Goal: Task Accomplishment & Management: Use online tool/utility

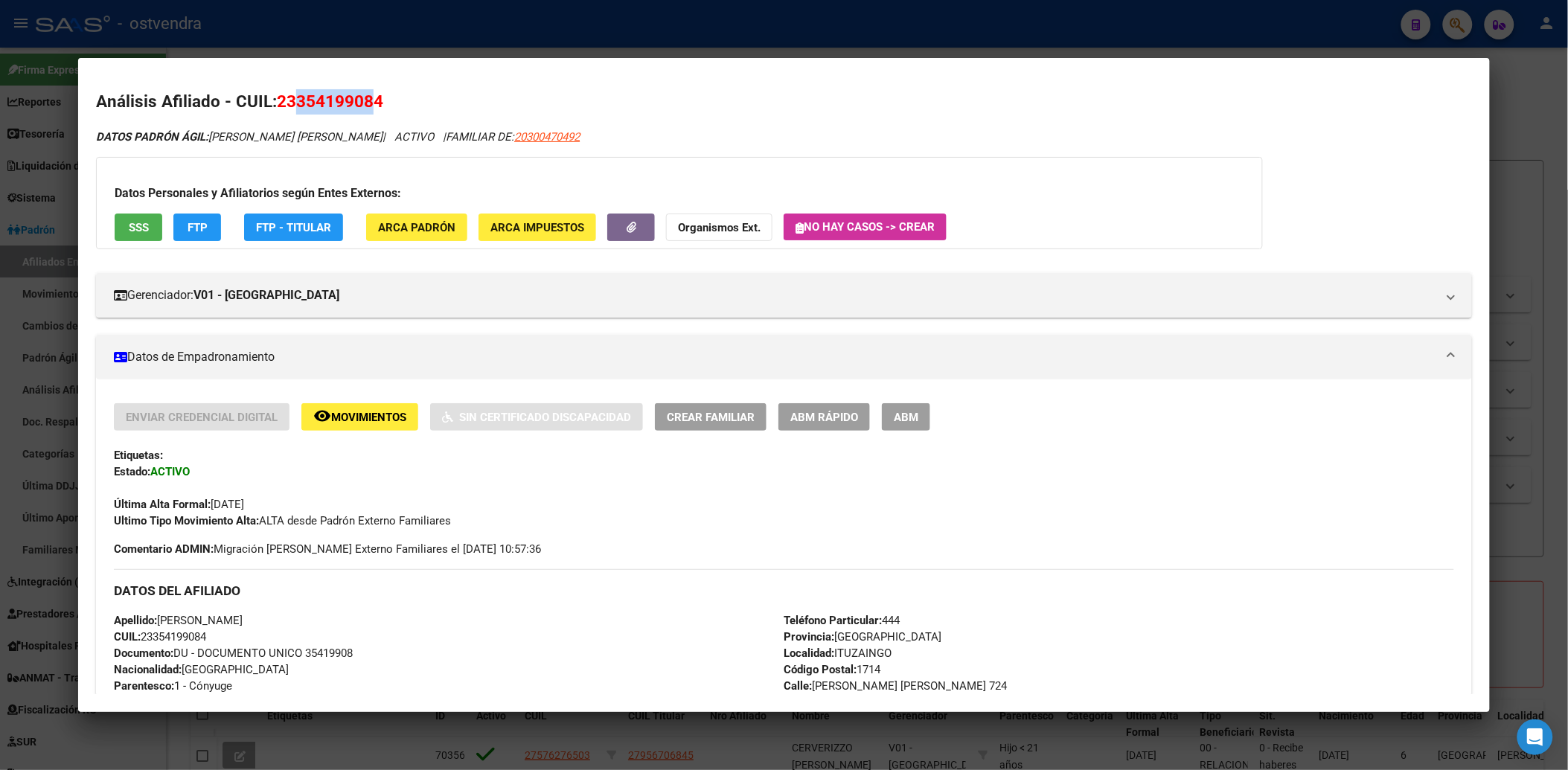
scroll to position [413, 0]
click at [1260, 40] on div at bounding box center [784, 385] width 1568 height 770
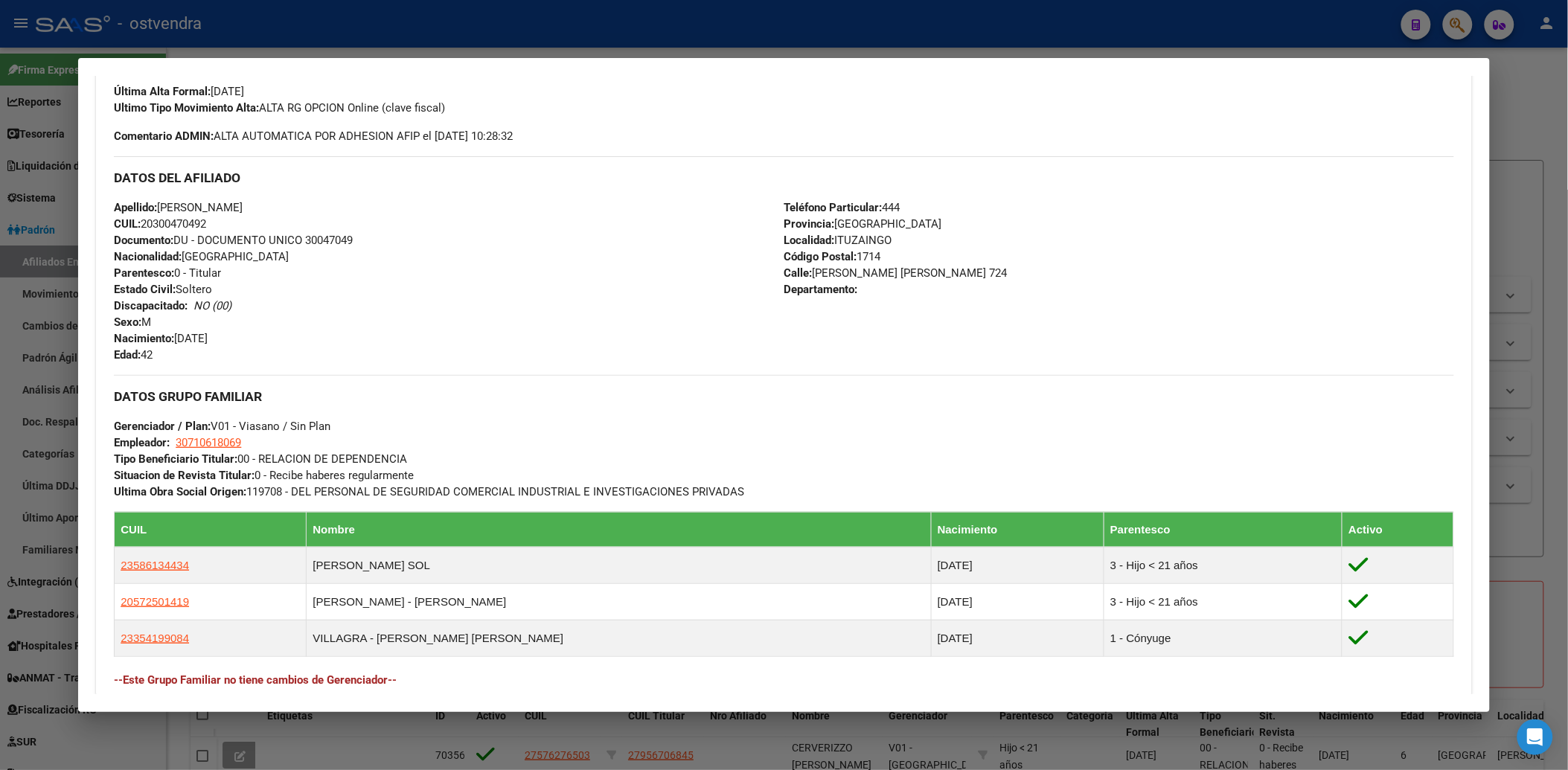
click at [1526, 80] on div at bounding box center [784, 385] width 1568 height 770
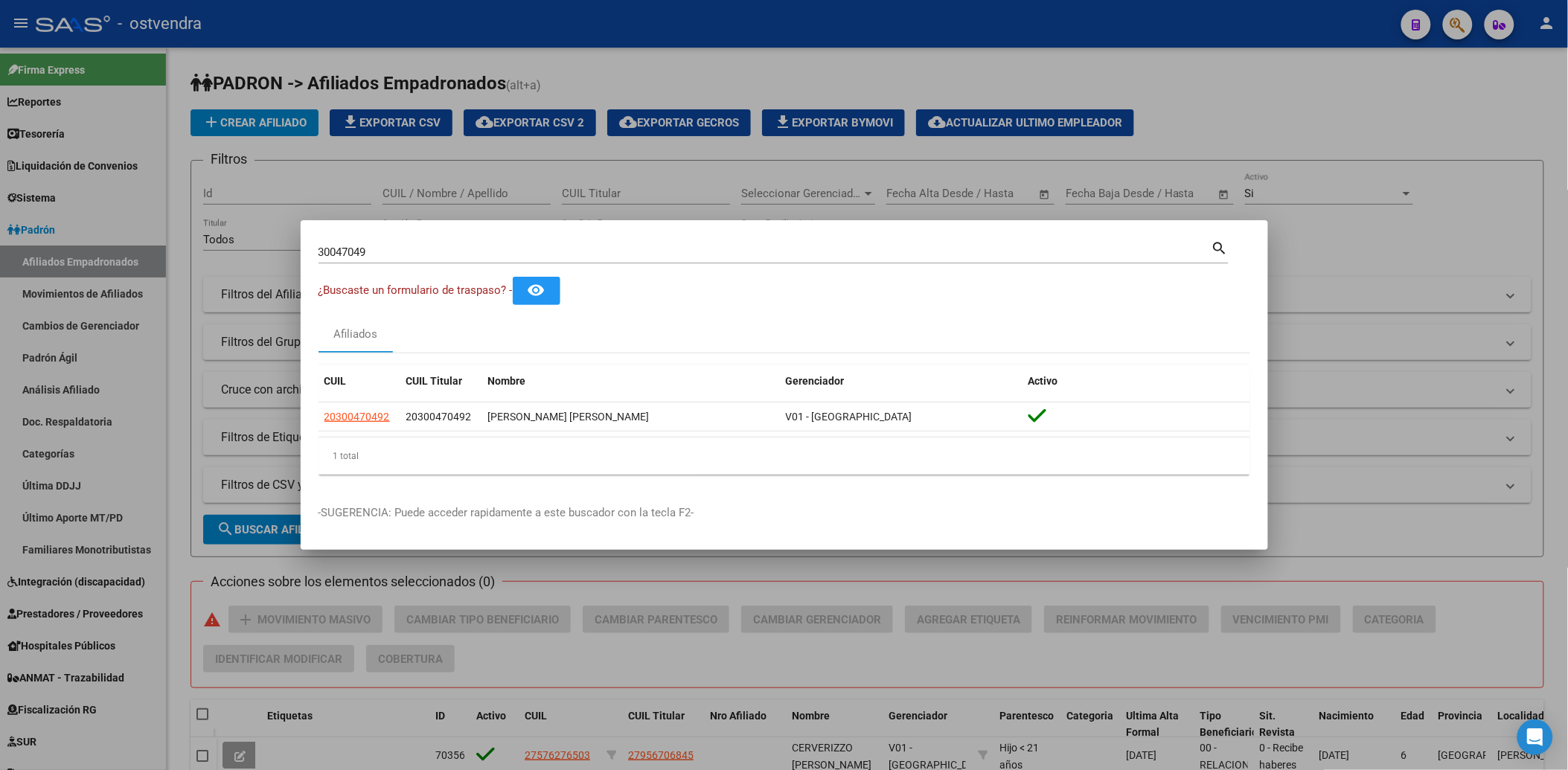
click at [1448, 101] on div at bounding box center [784, 385] width 1568 height 770
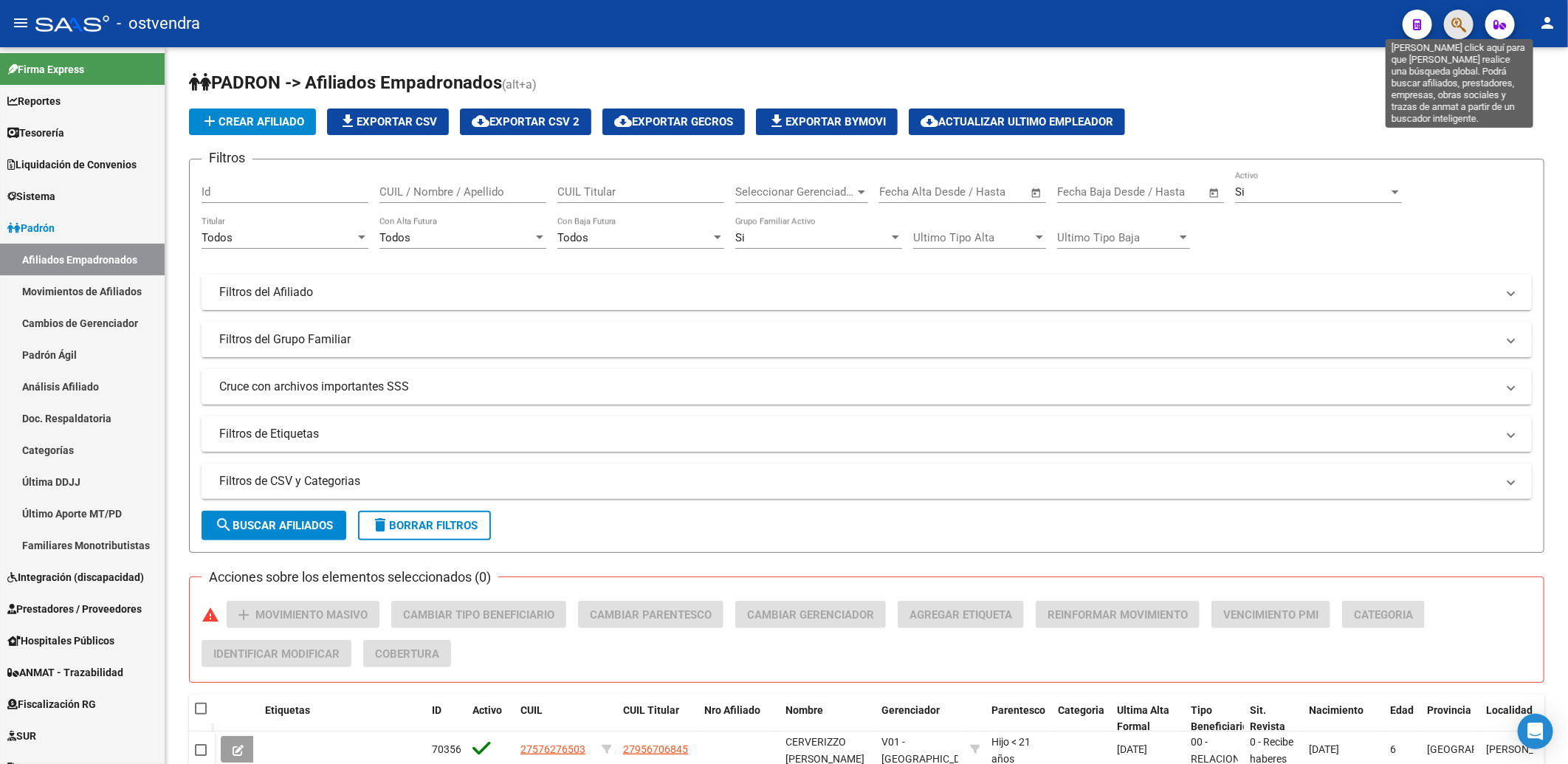
click at [1466, 21] on icon "button" at bounding box center [1459, 25] width 15 height 17
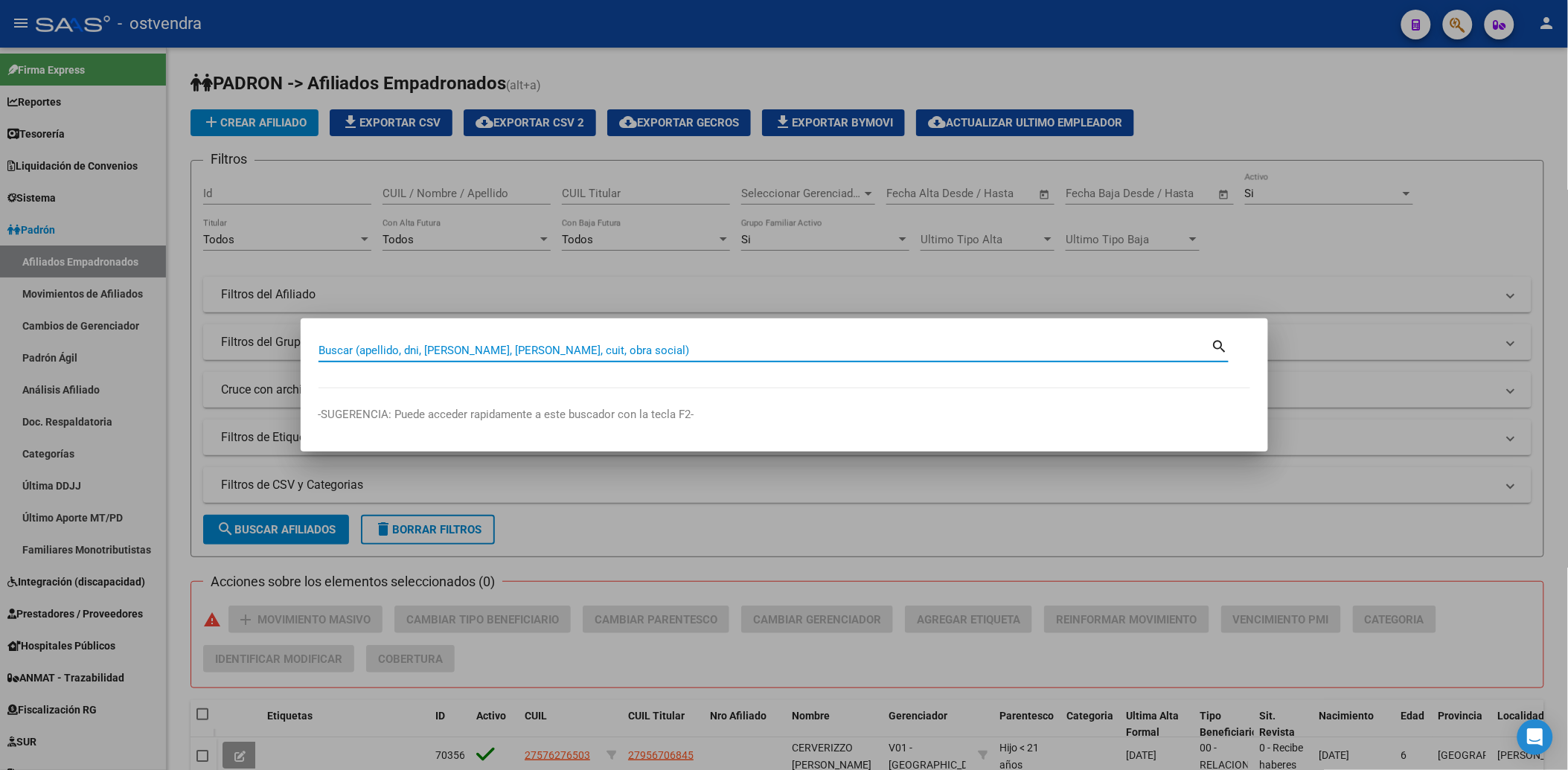
click at [874, 345] on input "Buscar (apellido, dni, [PERSON_NAME], [PERSON_NAME], cuit, obra social)" at bounding box center [765, 350] width 893 height 14
click at [876, 345] on input "Buscar (apellido, dni, [PERSON_NAME], [PERSON_NAME], cuit, obra social)" at bounding box center [765, 350] width 893 height 14
type input "20389560"
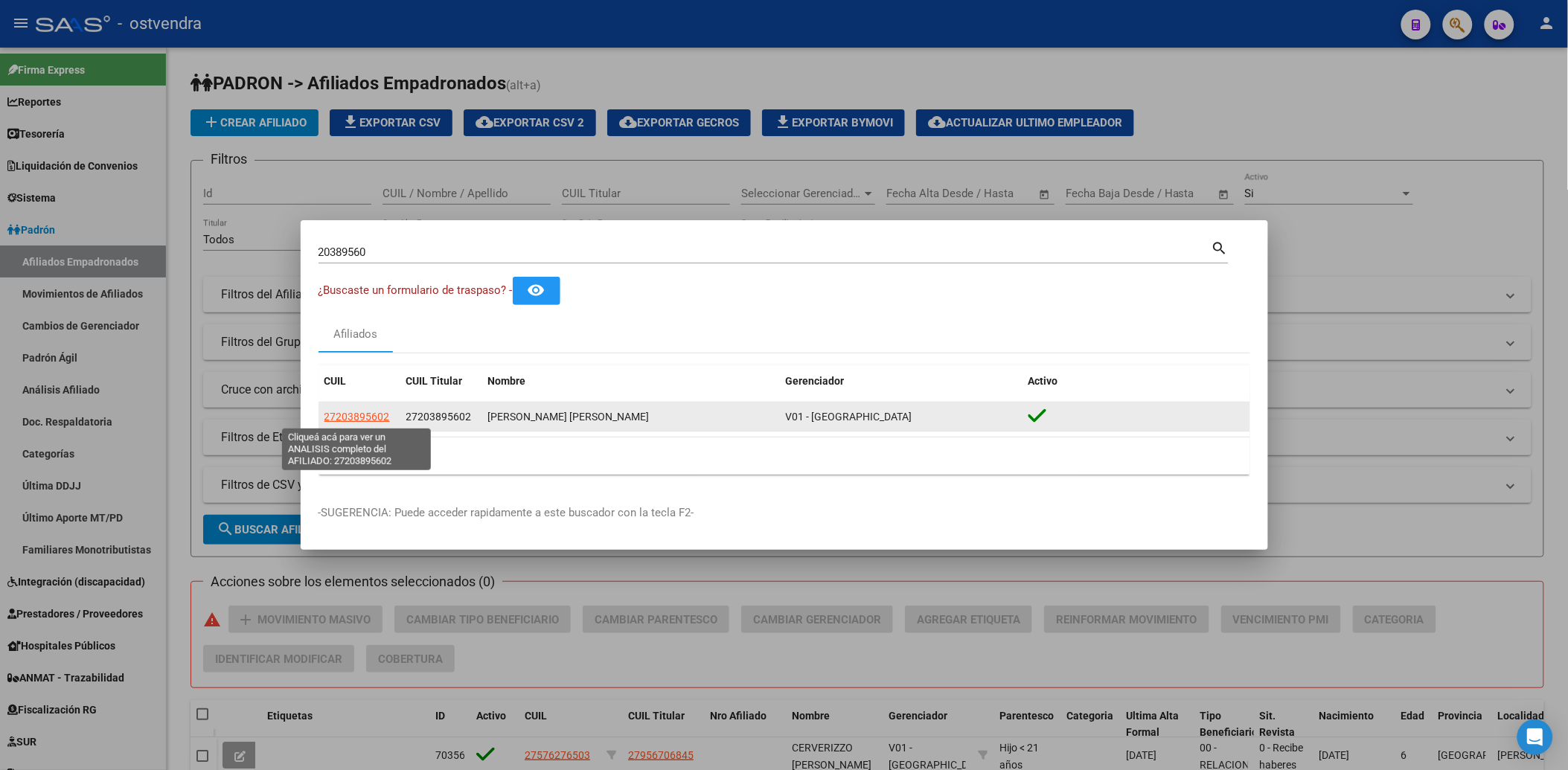
click at [353, 415] on span "27203895602" at bounding box center [357, 416] width 65 height 12
type textarea "27203895602"
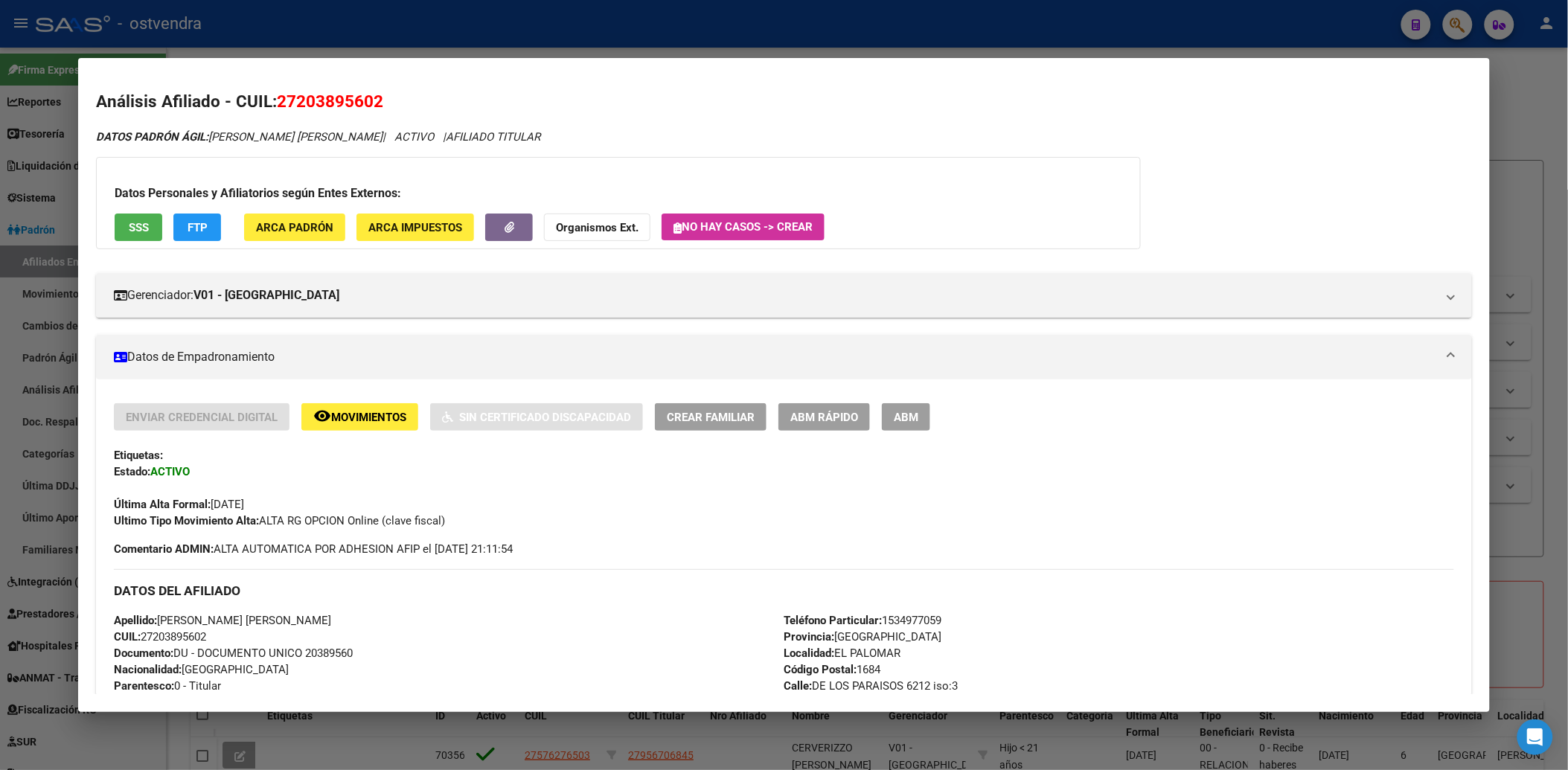
click at [603, 231] on strong "Organismos Ext." at bounding box center [598, 228] width 83 height 14
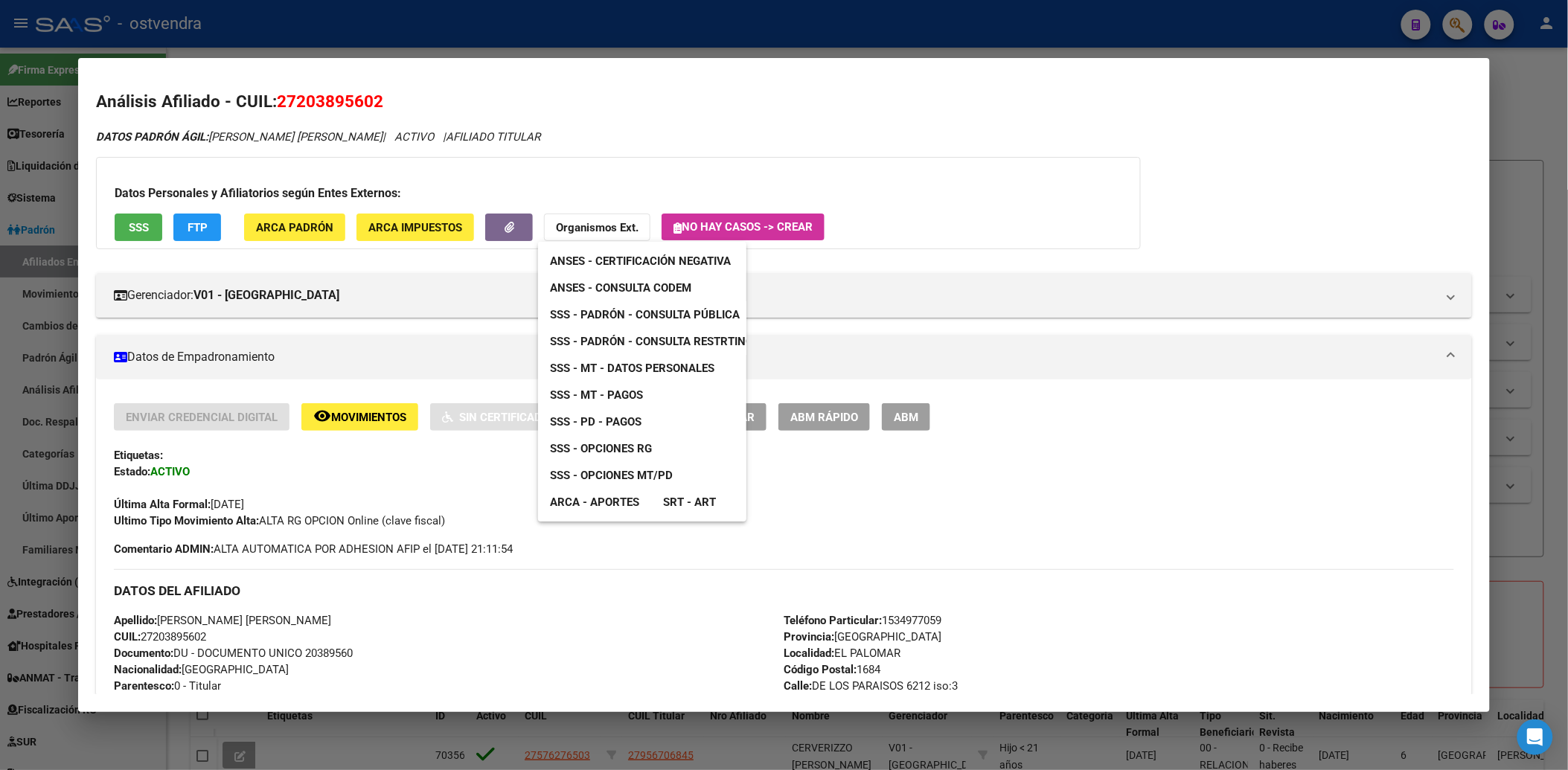
click at [668, 286] on span "ANSES - Consulta CODEM" at bounding box center [620, 288] width 141 height 14
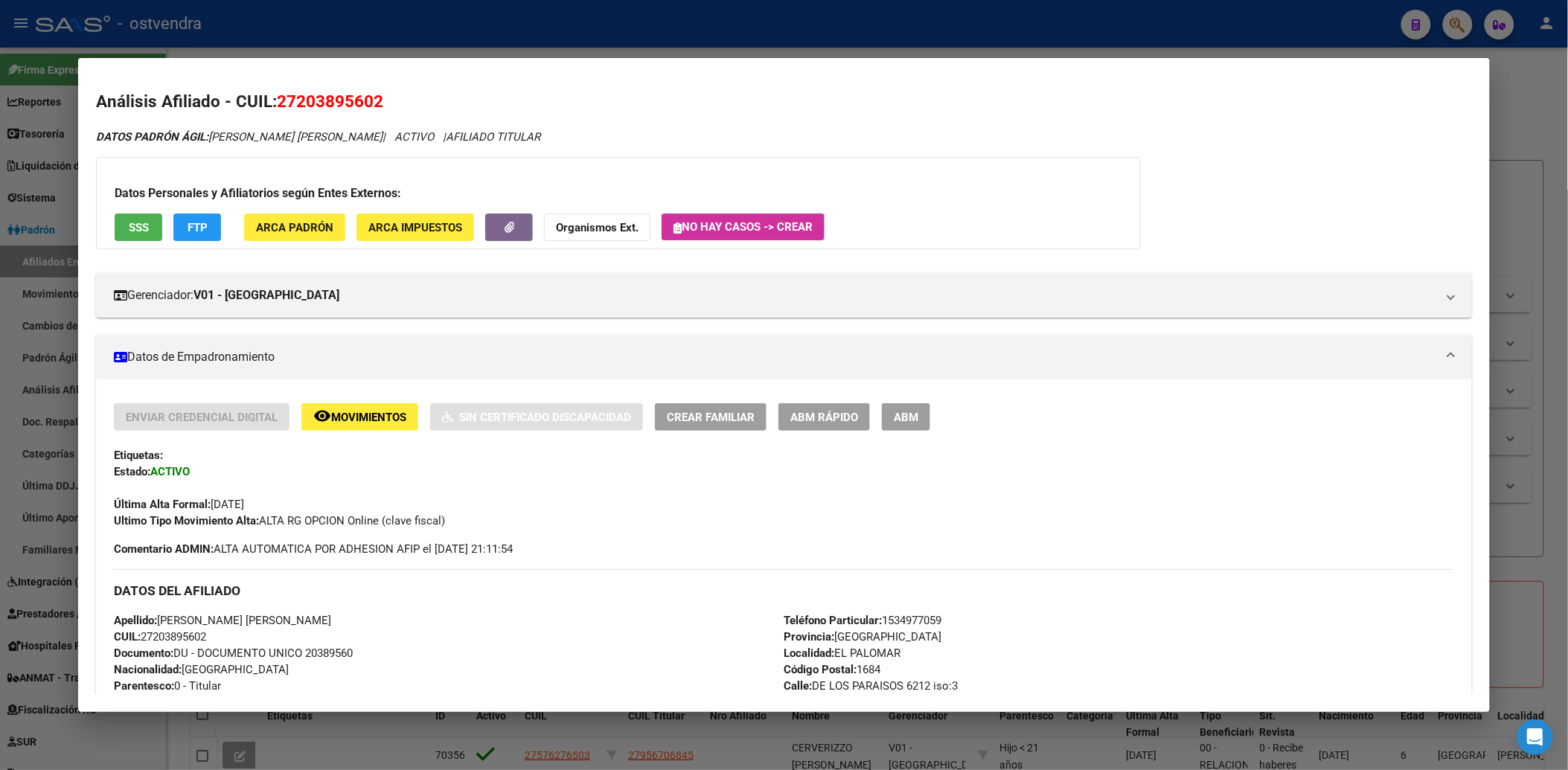
click at [1554, 113] on div at bounding box center [784, 385] width 1568 height 770
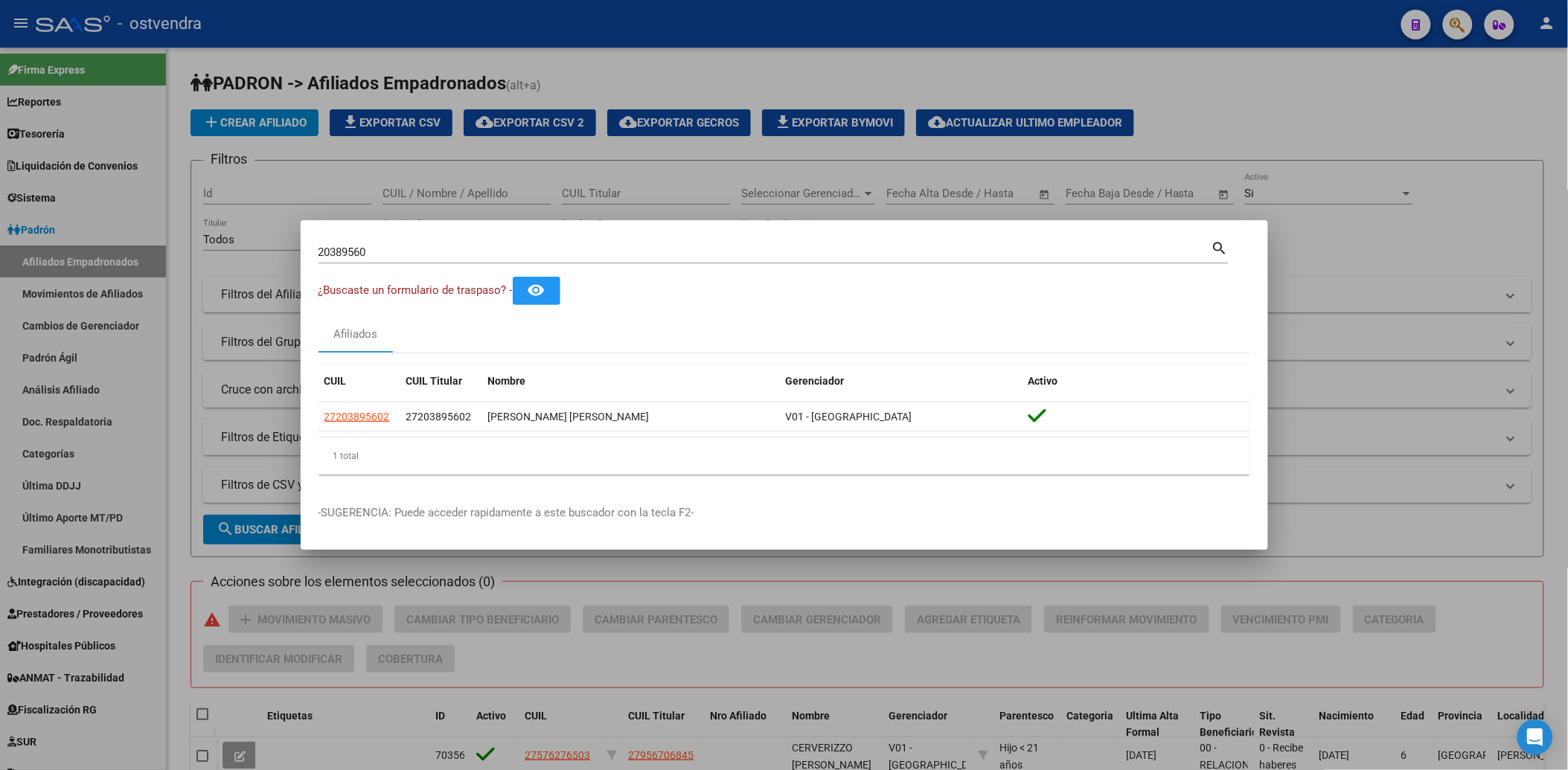
click at [1324, 123] on div at bounding box center [784, 385] width 1568 height 770
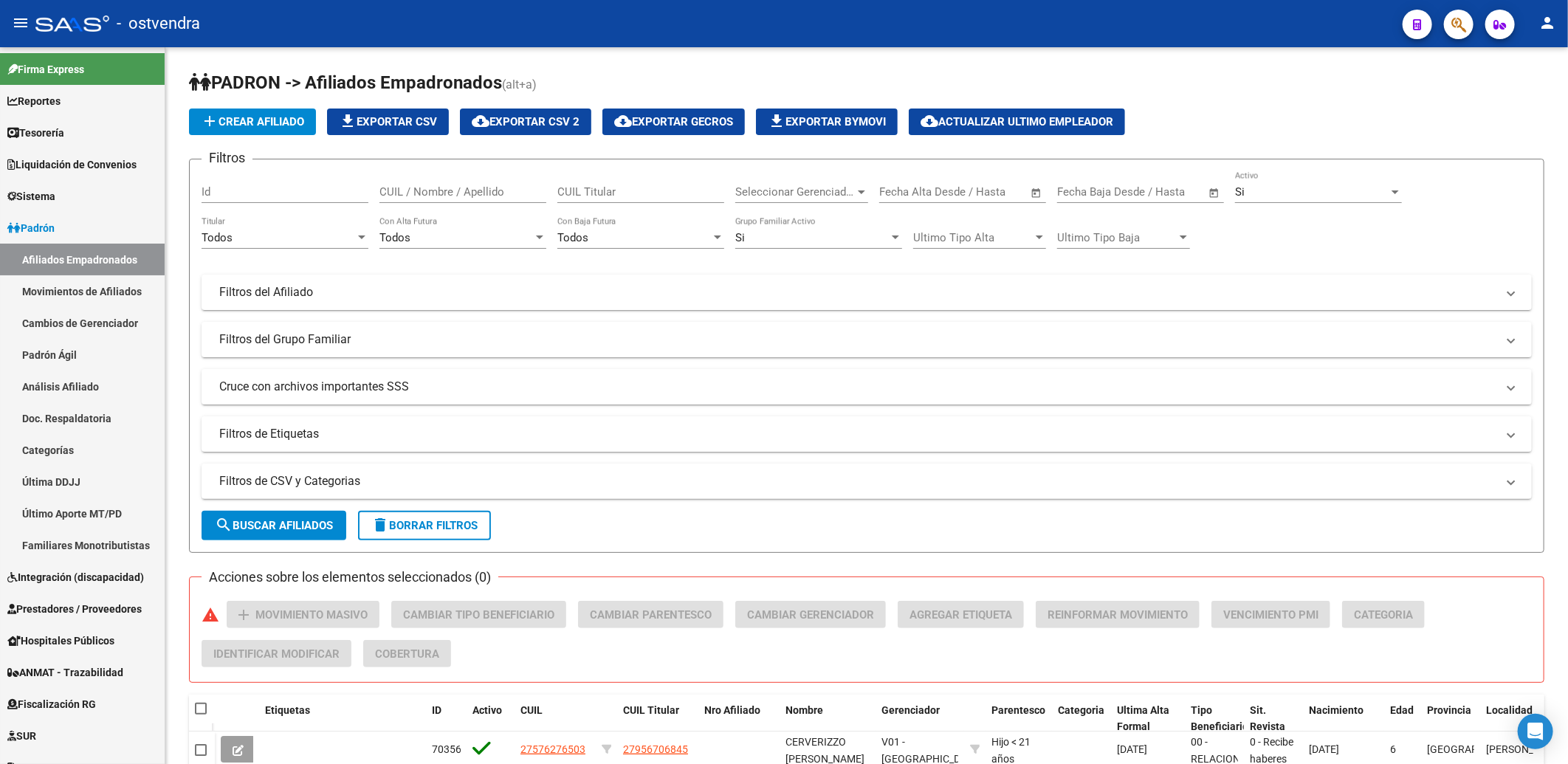
click at [1467, 22] on button "button" at bounding box center [1459, 24] width 29 height 29
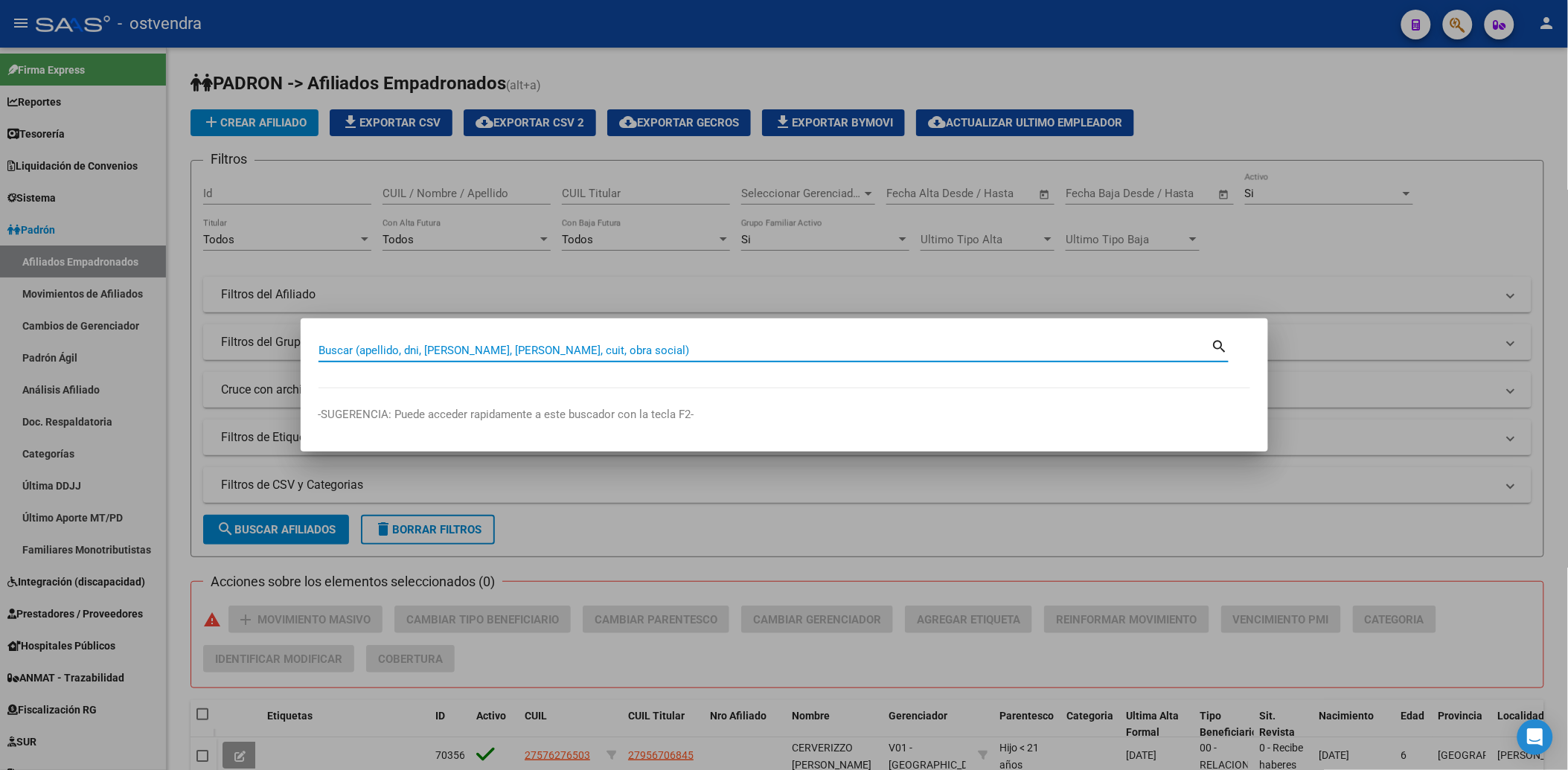
click at [1008, 350] on input "Buscar (apellido, dni, [PERSON_NAME], [PERSON_NAME], cuit, obra social)" at bounding box center [765, 350] width 893 height 14
paste input "30047049"
type input "30047049"
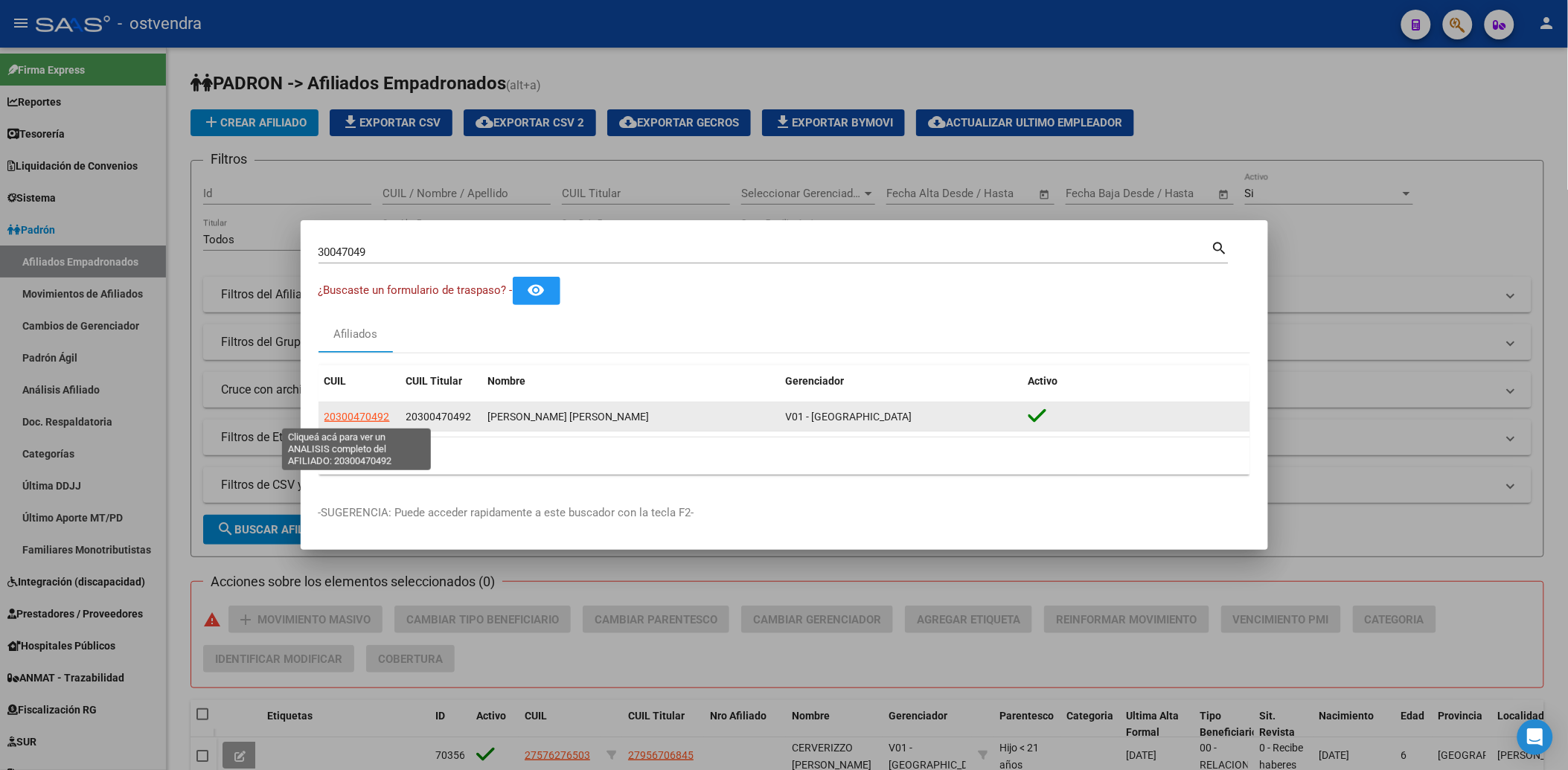
click at [348, 420] on span "20300470492" at bounding box center [357, 416] width 65 height 12
type textarea "20300470492"
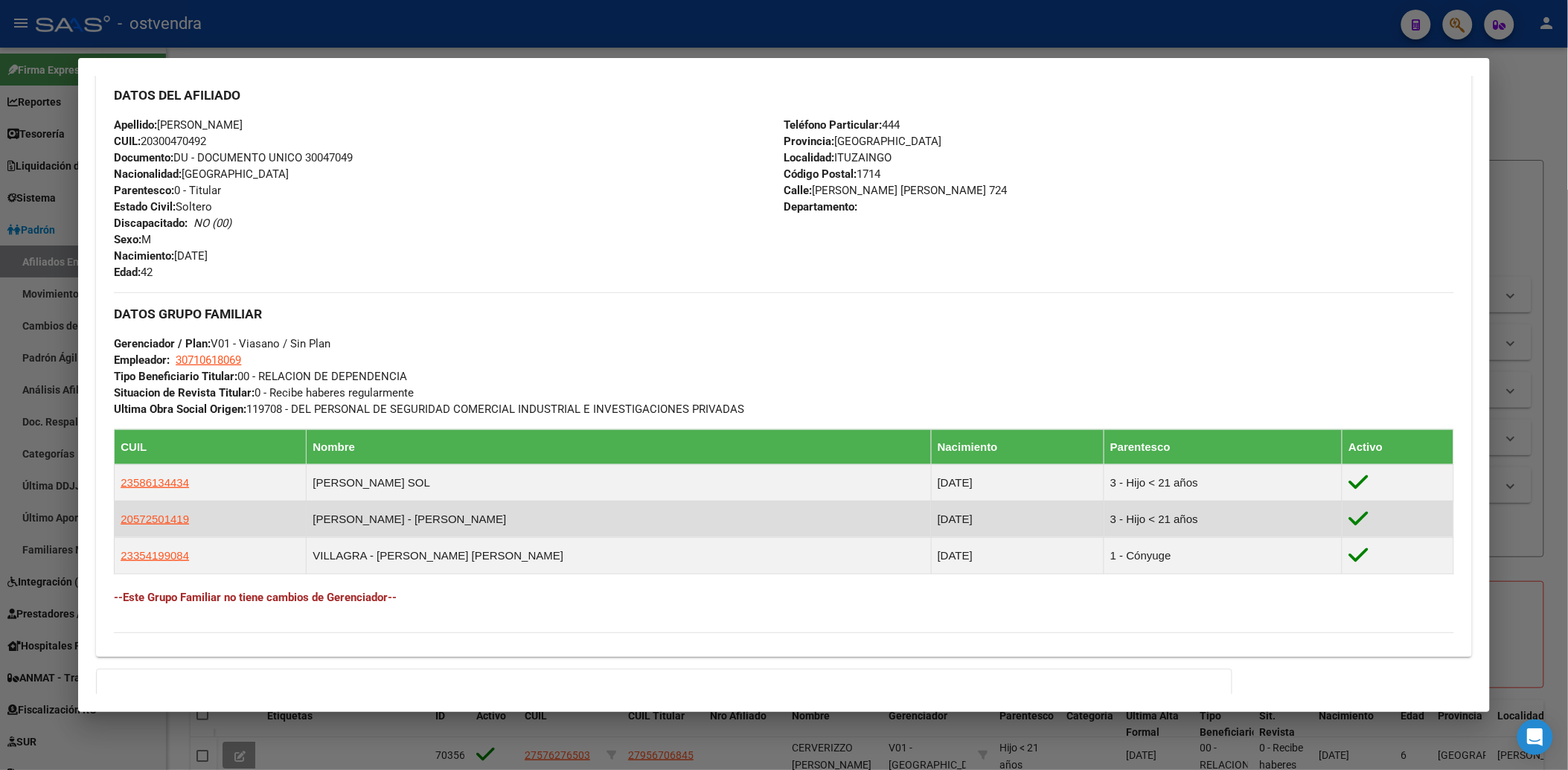
scroll to position [655, 0]
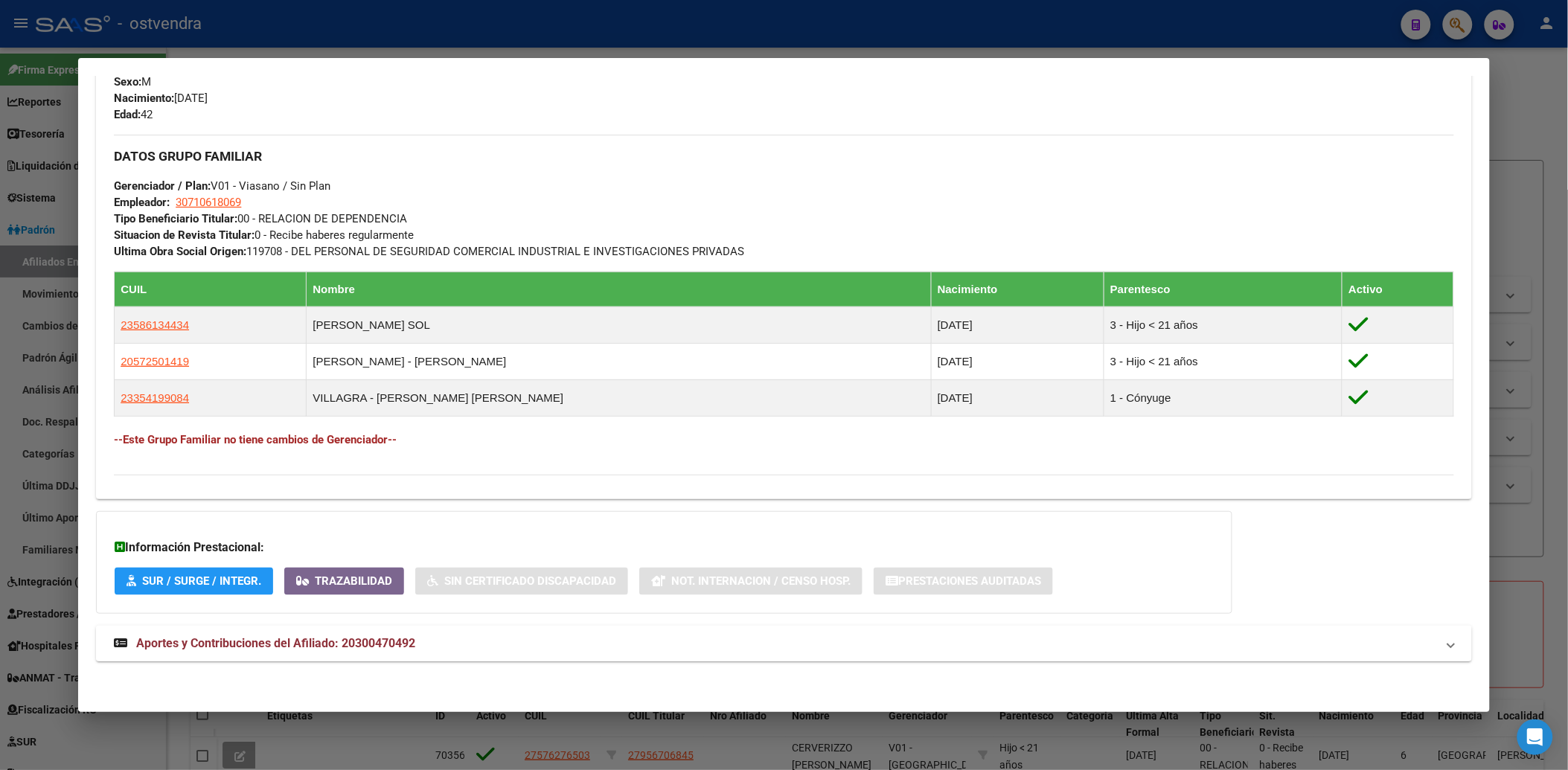
click at [177, 641] on span "Aportes y Contribuciones del Afiliado: 20300470492" at bounding box center [276, 643] width 279 height 14
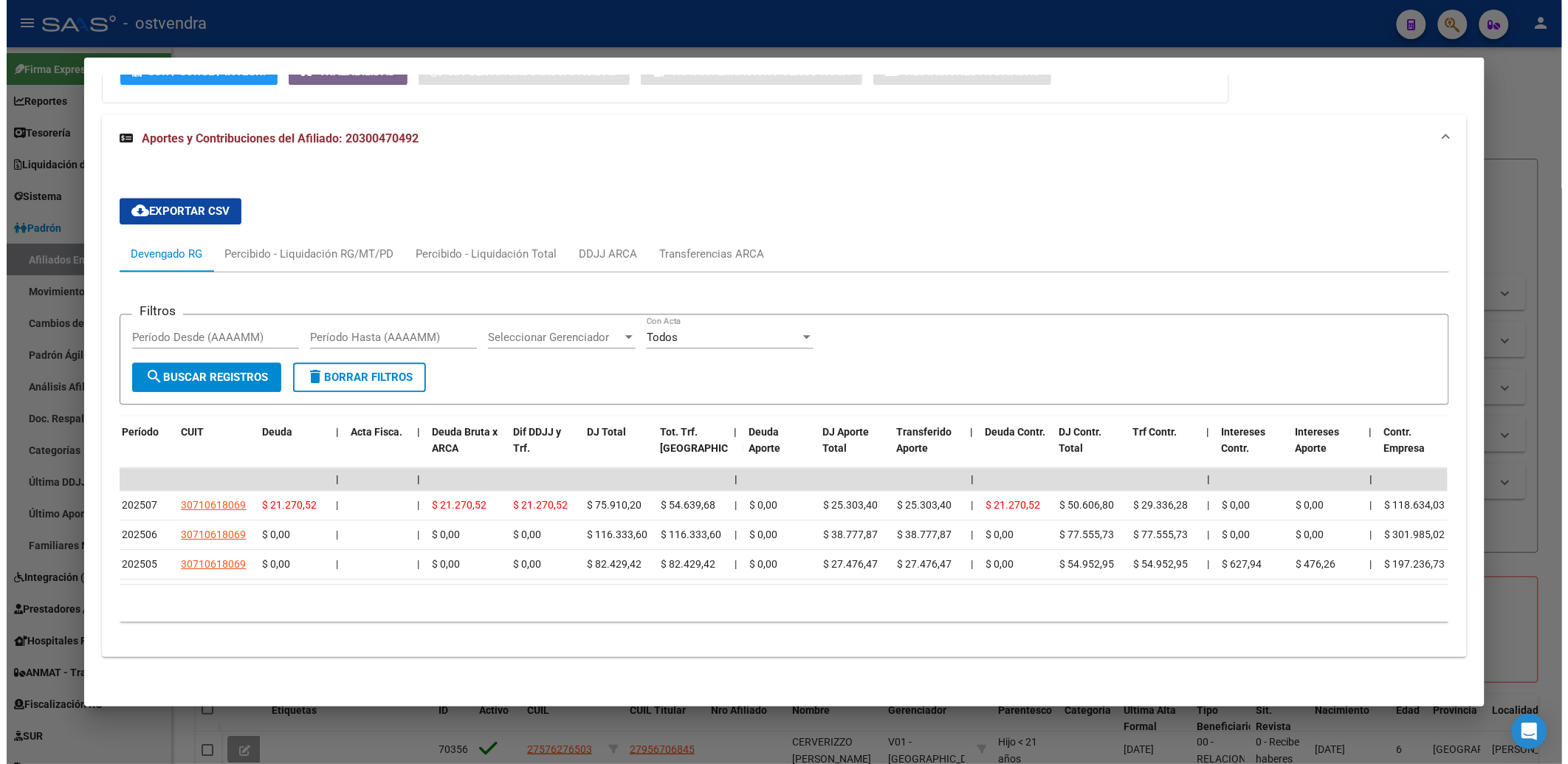
scroll to position [1169, 0]
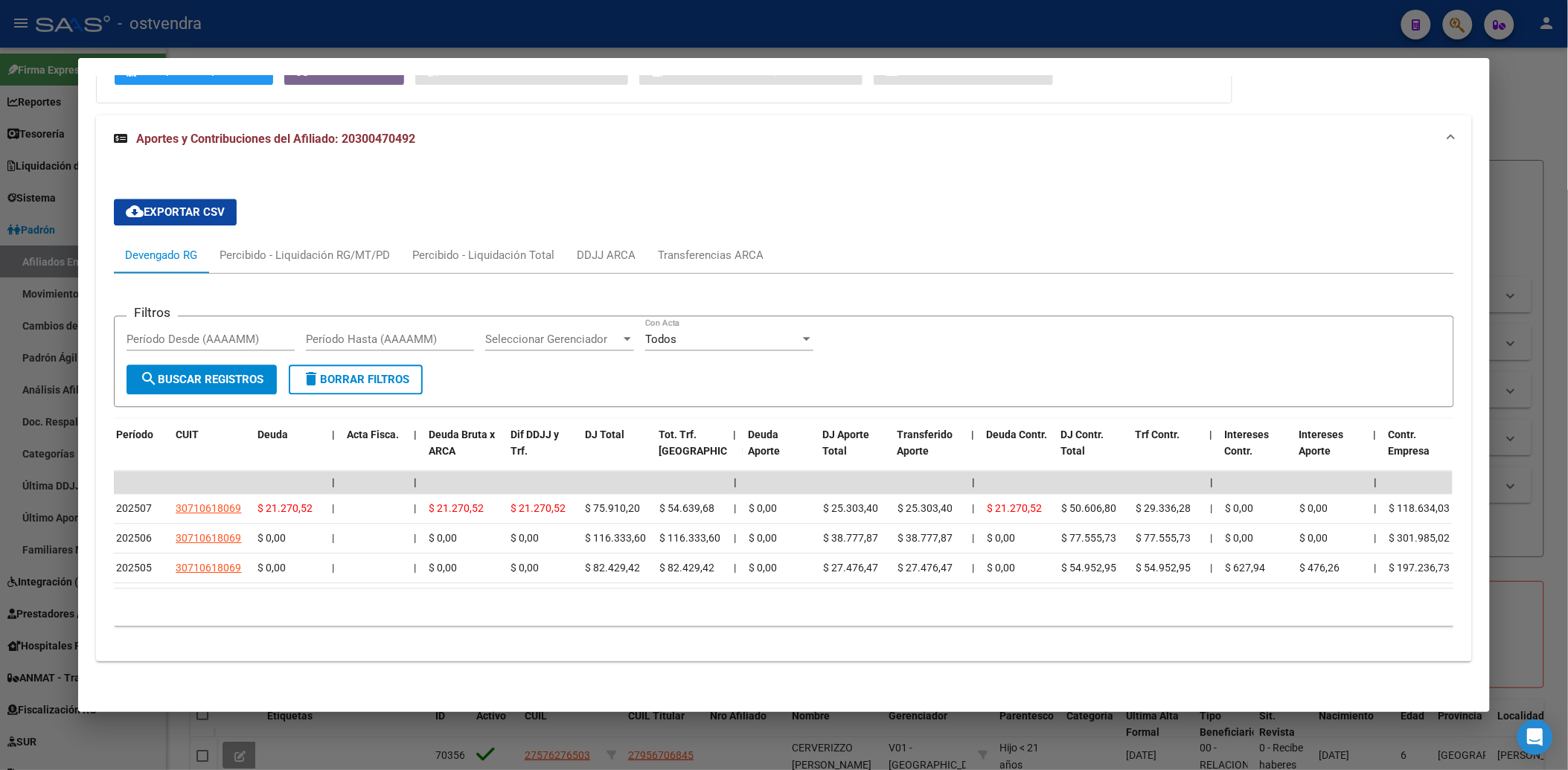
click at [1561, 522] on div at bounding box center [784, 385] width 1568 height 770
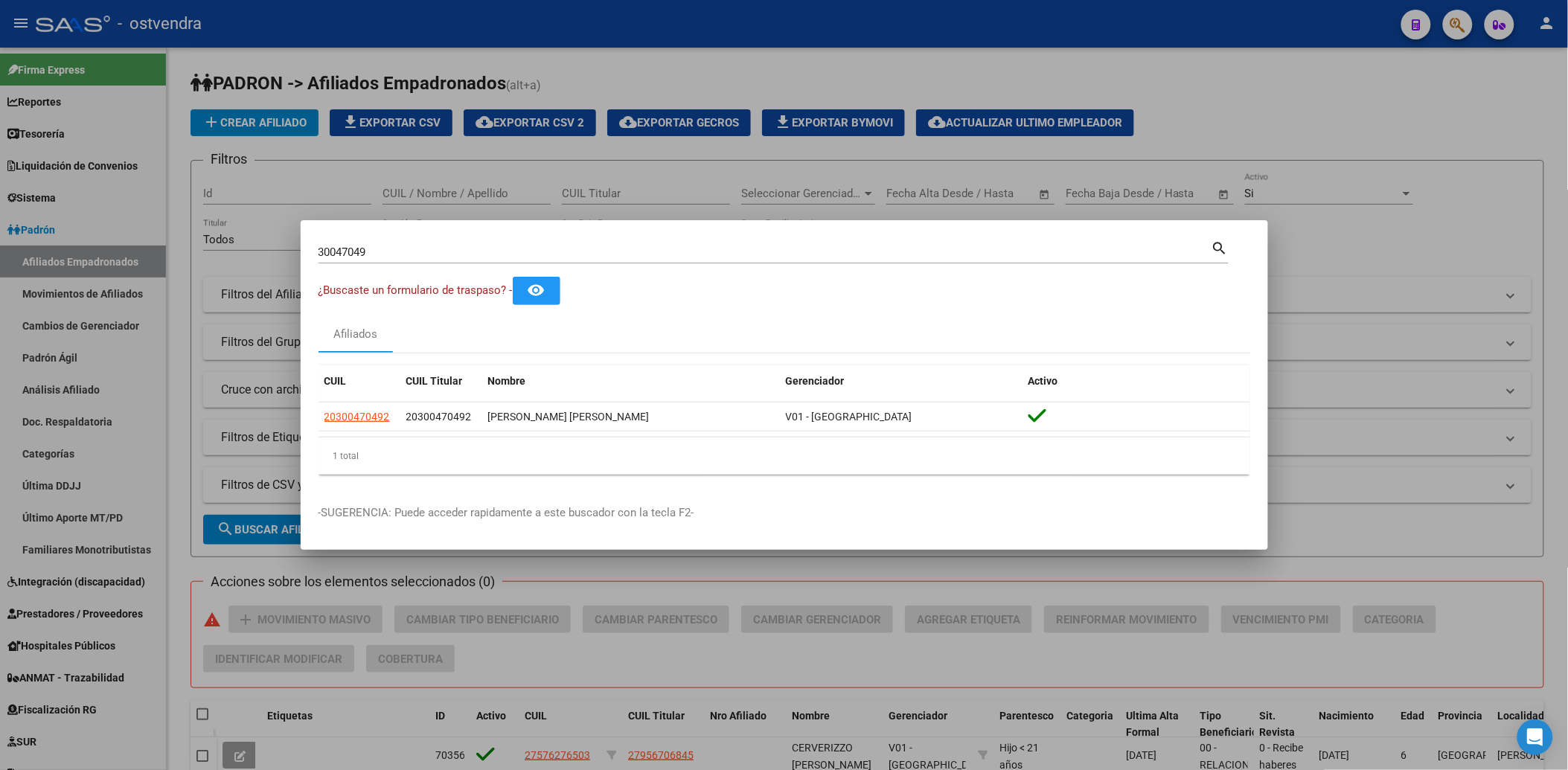
click at [1430, 110] on div at bounding box center [784, 385] width 1568 height 770
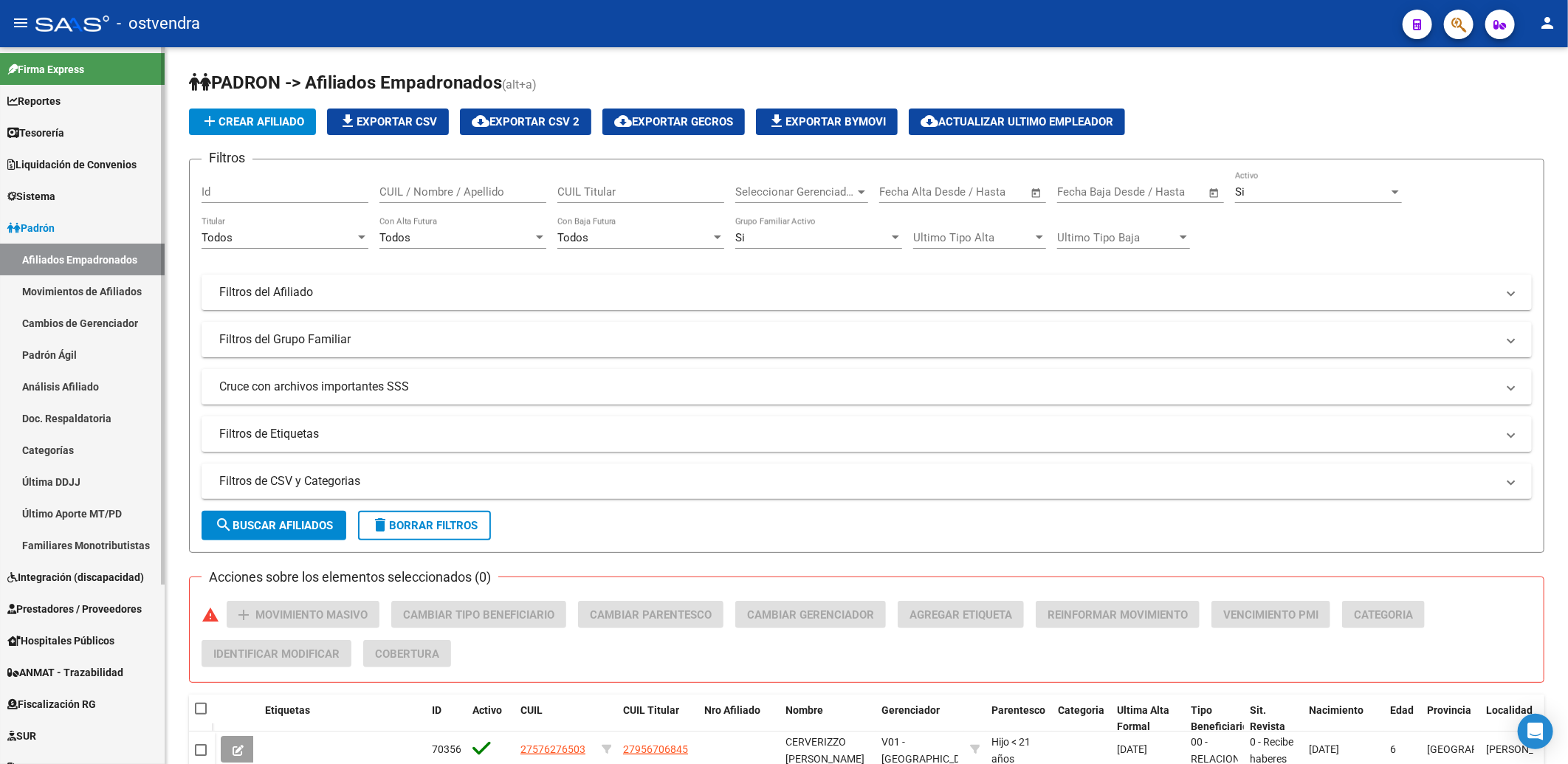
click at [40, 224] on span "Padrón" at bounding box center [31, 228] width 48 height 16
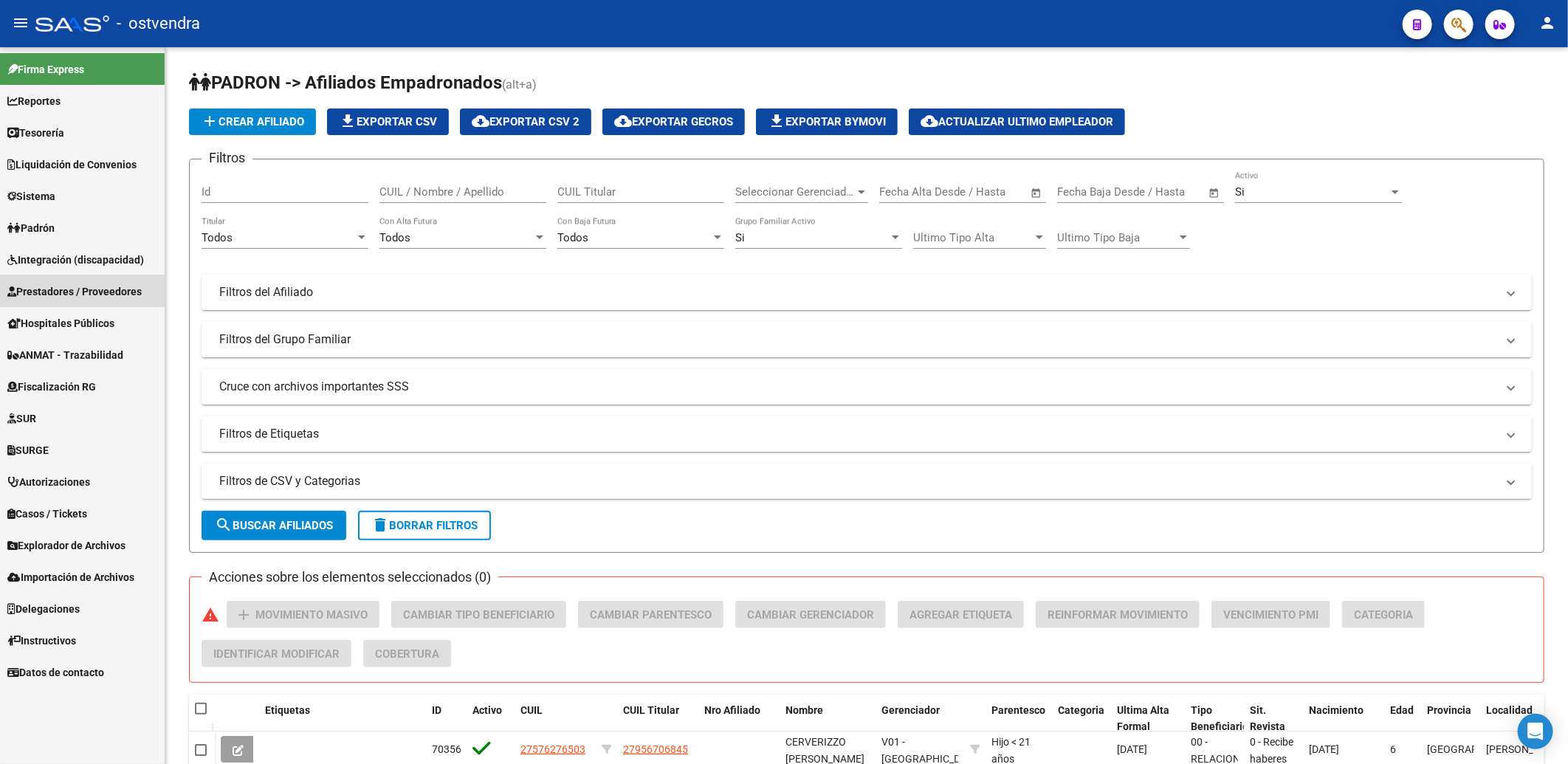
click at [79, 286] on span "Prestadores / Proveedores" at bounding box center [74, 292] width 134 height 16
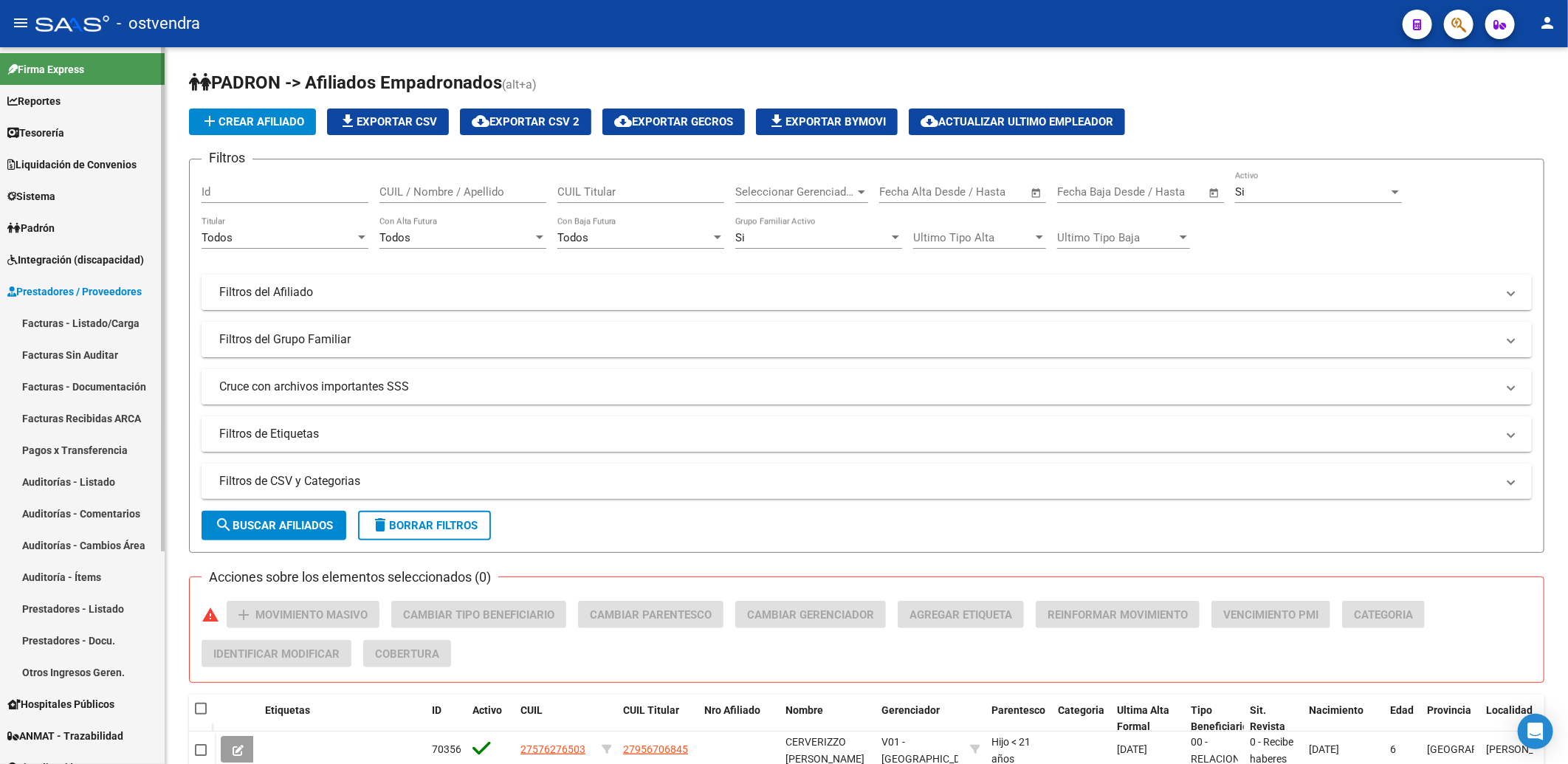
click at [91, 482] on link "Auditorías - Listado" at bounding box center [82, 481] width 165 height 32
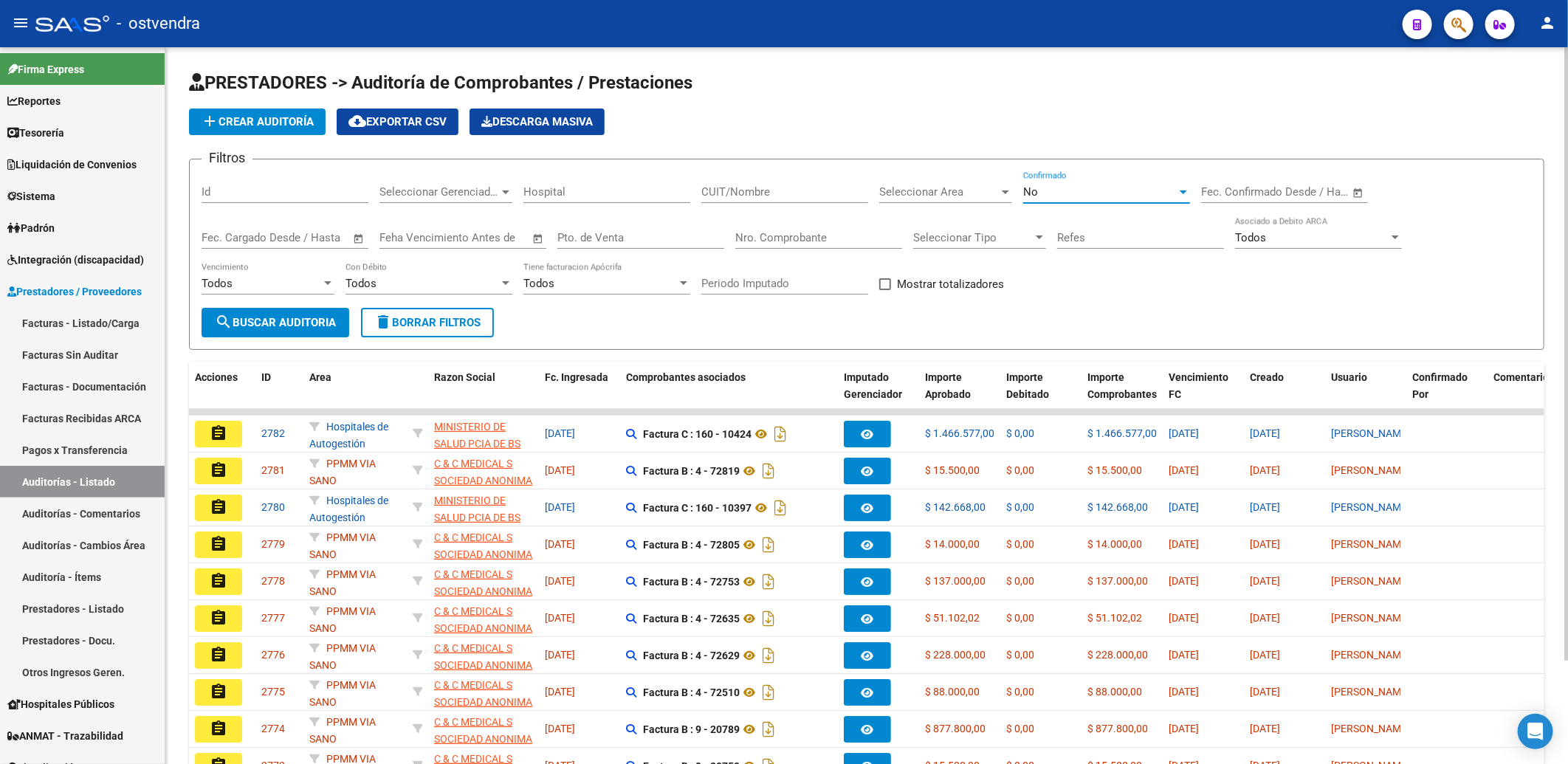
click at [1135, 190] on div "No" at bounding box center [1101, 192] width 154 height 14
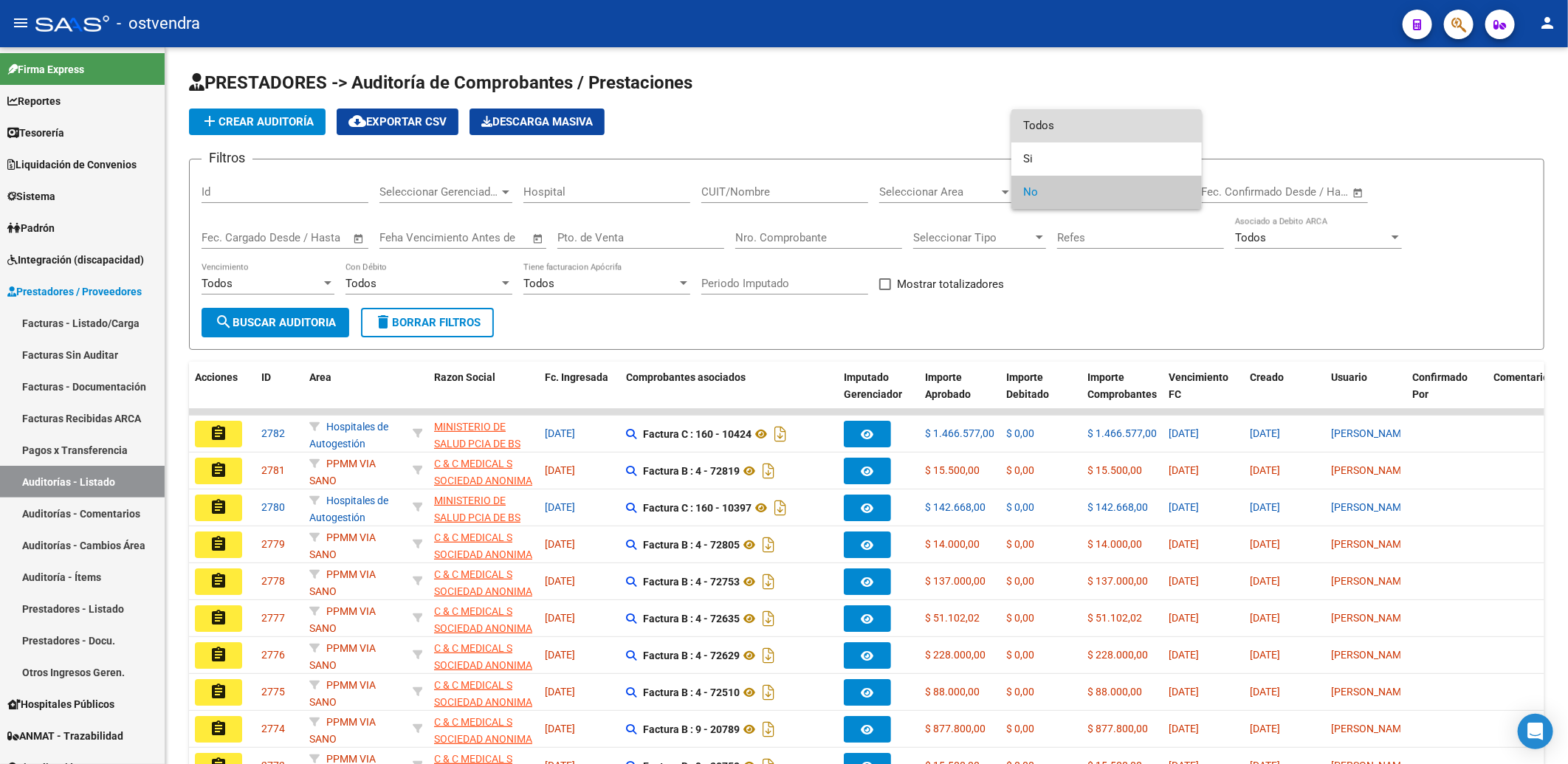
click at [1109, 127] on span "Todos" at bounding box center [1107, 125] width 166 height 33
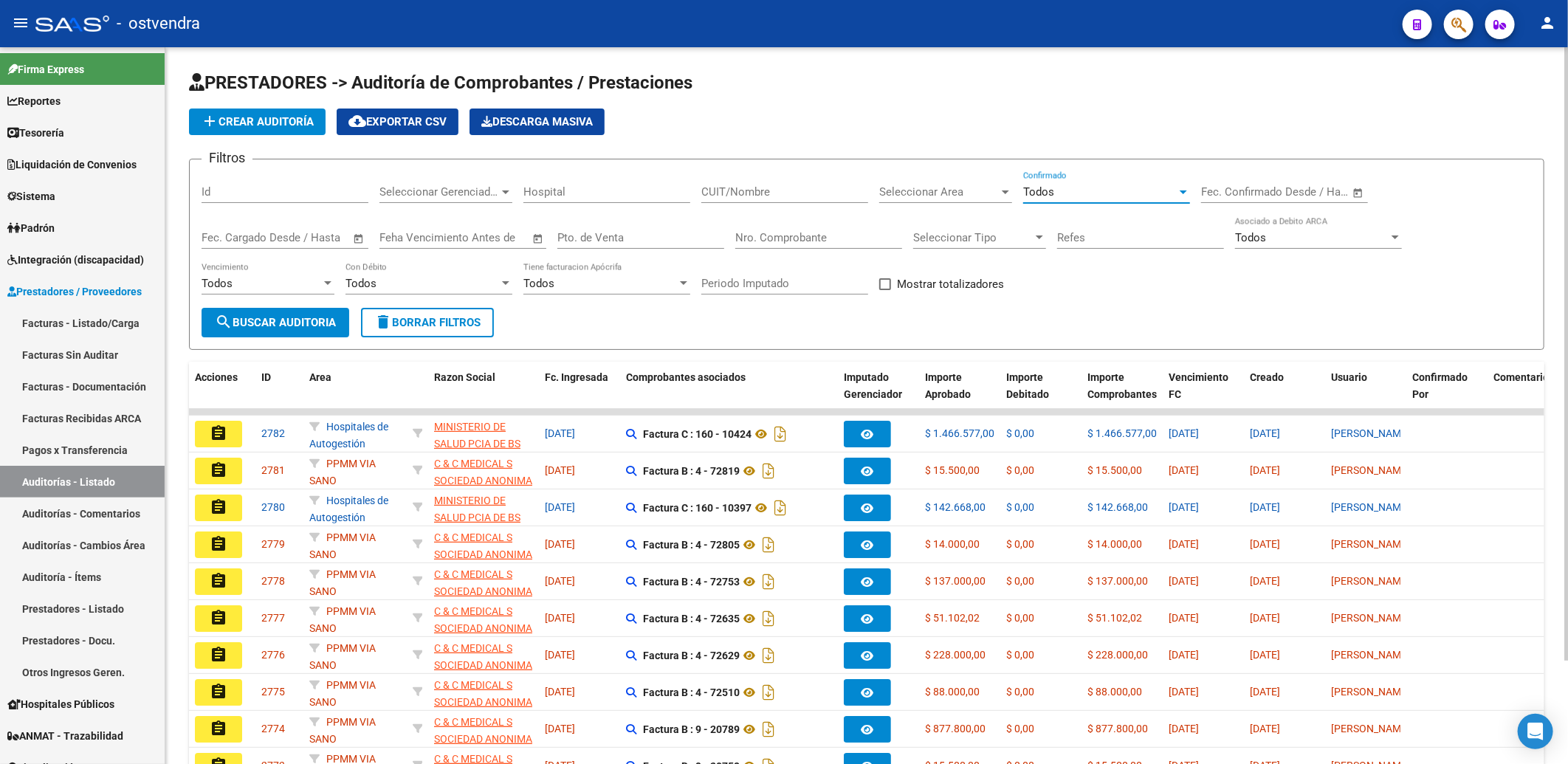
click at [740, 194] on input "CUIT/Nombre" at bounding box center [785, 192] width 166 height 14
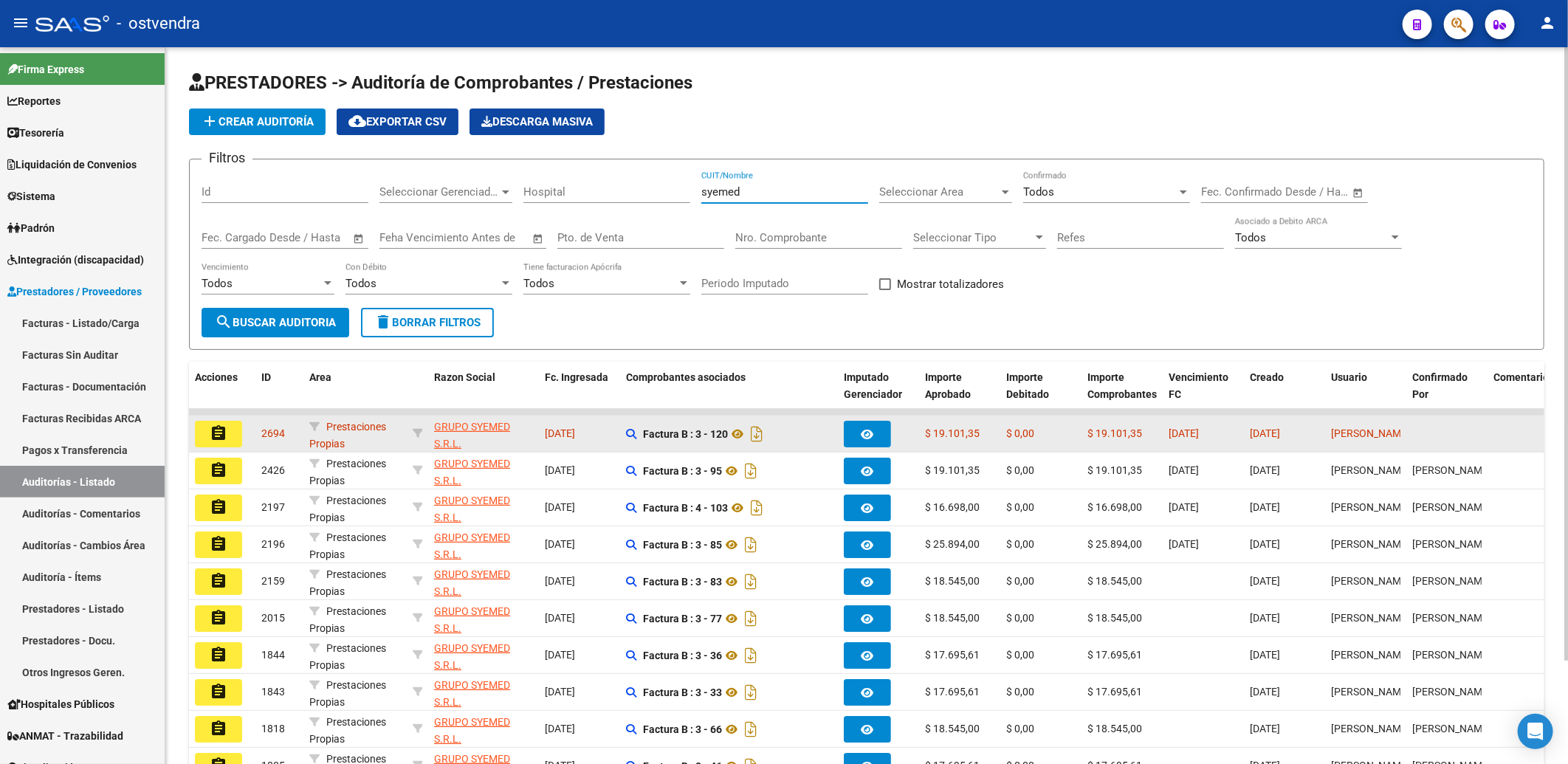
type input "syemed"
click at [217, 436] on mat-icon "assignment" at bounding box center [218, 433] width 17 height 17
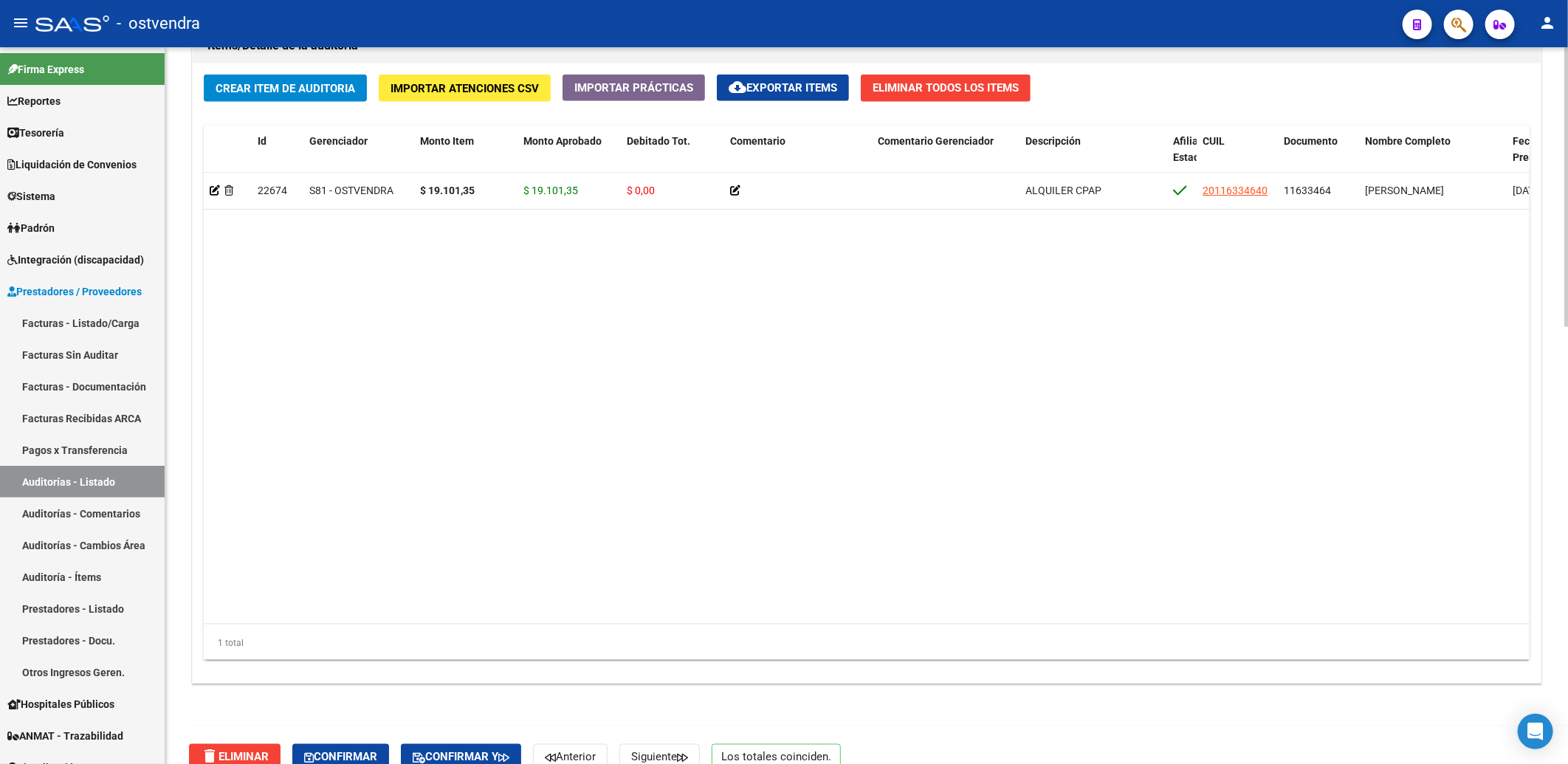
scroll to position [1123, 0]
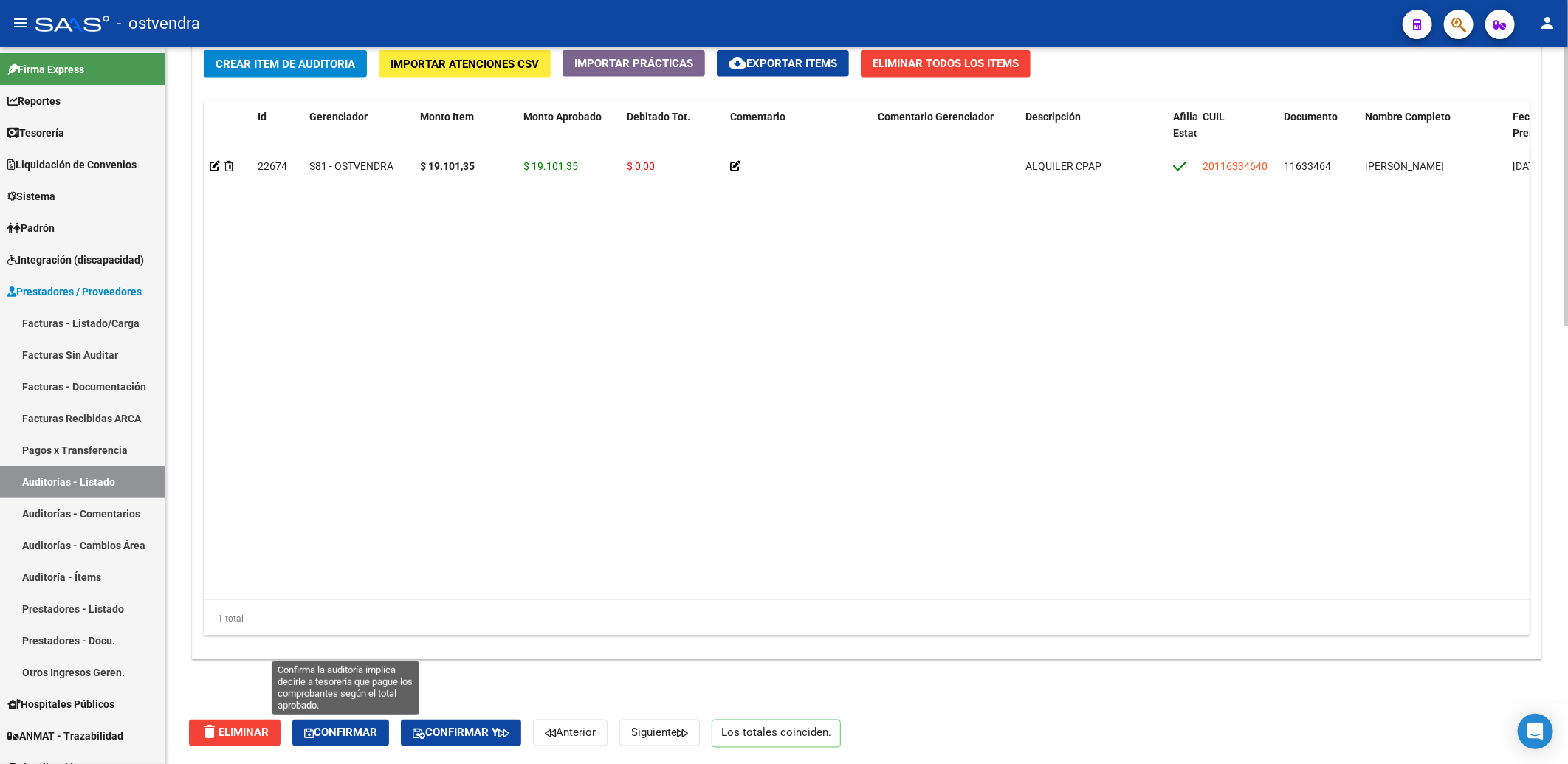
click at [360, 737] on span "Confirmar" at bounding box center [340, 733] width 73 height 14
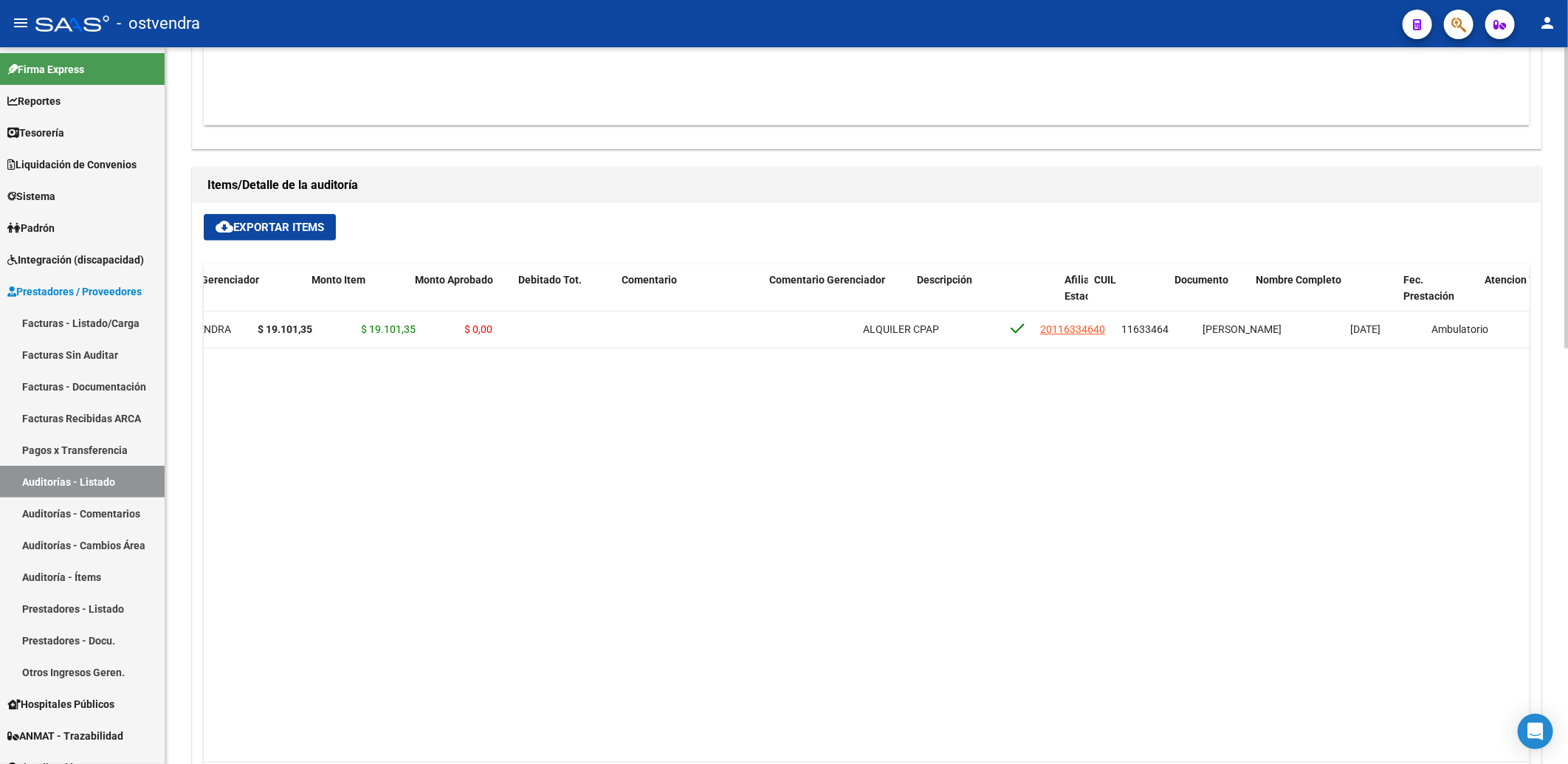
scroll to position [0, 60]
